Goal: Task Accomplishment & Management: Use online tool/utility

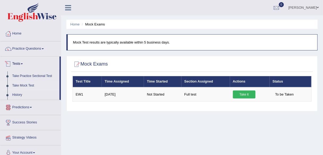
click at [24, 86] on link "Take Mock Test" at bounding box center [35, 86] width 50 height 10
click at [30, 77] on link "Take Practice Sectional Test" at bounding box center [35, 76] width 50 height 10
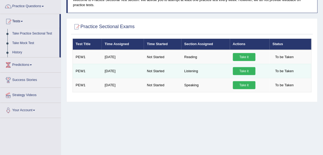
drag, startPoint x: 246, startPoint y: 71, endPoint x: 234, endPoint y: 76, distance: 13.0
click at [245, 71] on link "Take it" at bounding box center [244, 71] width 23 height 8
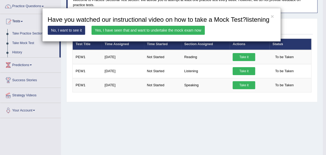
click at [118, 30] on link "Yes, I have seen that and want to undertake the mock exam now" at bounding box center [148, 30] width 113 height 9
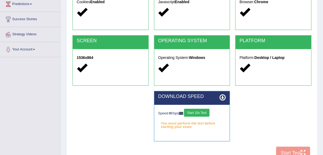
scroll to position [85, 0]
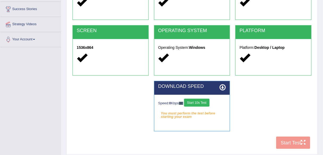
click at [203, 103] on button "Start 10s Test" at bounding box center [196, 103] width 25 height 8
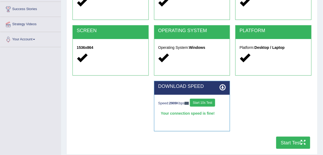
click at [284, 141] on button "Start Test" at bounding box center [293, 143] width 34 height 12
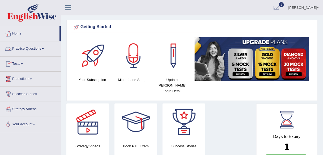
click at [40, 50] on link "Practice Questions" at bounding box center [30, 47] width 61 height 13
